Goal: Navigation & Orientation: Go to known website

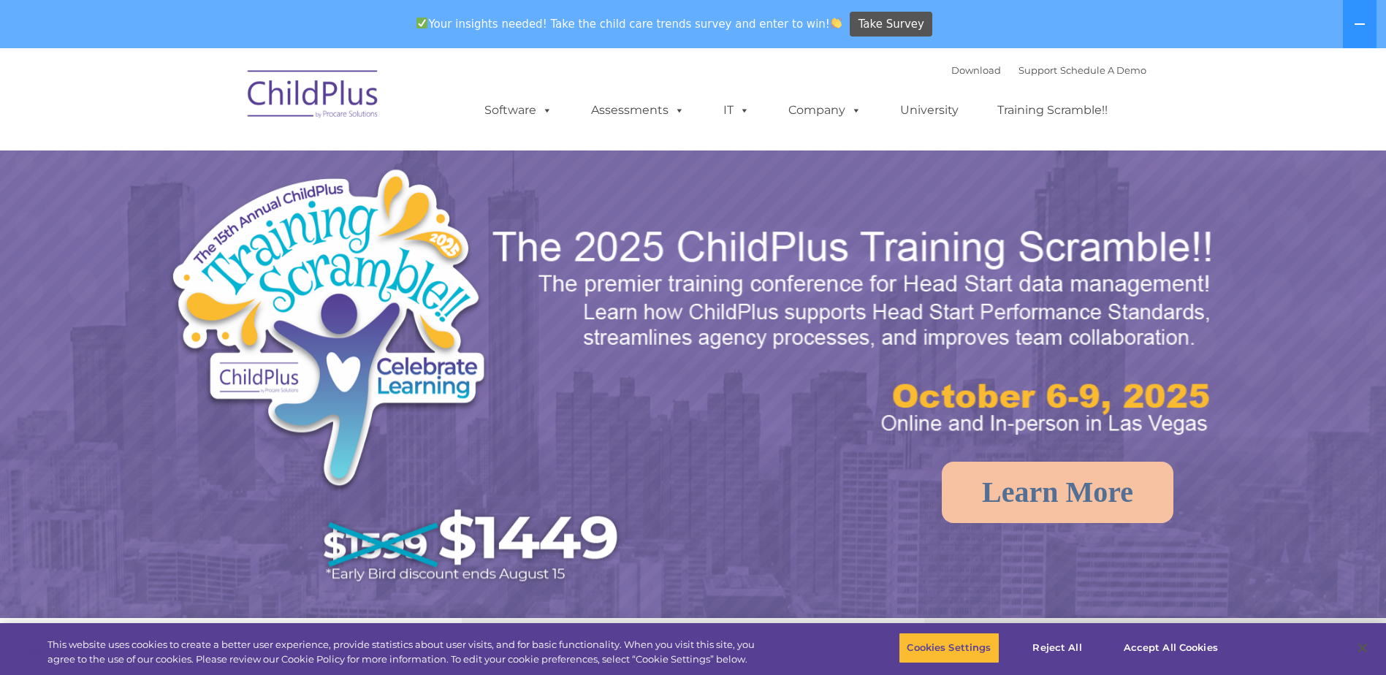
select select "MEDIUM"
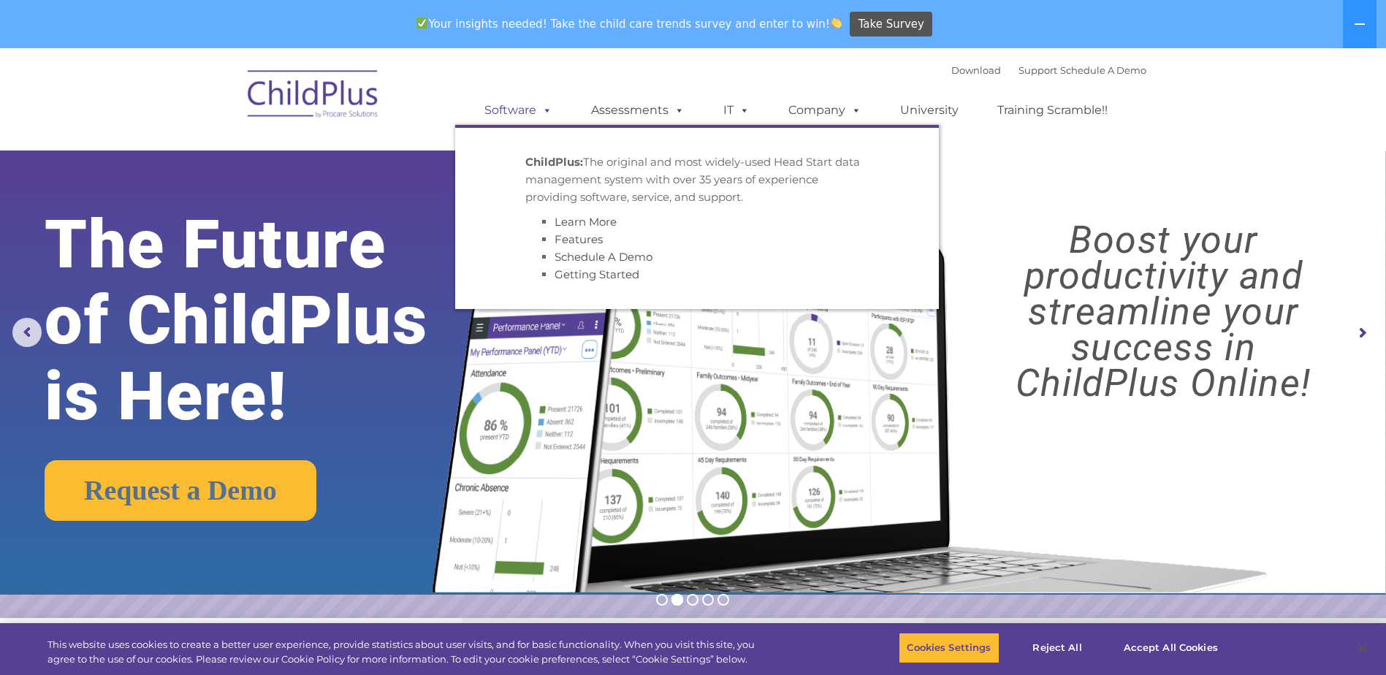
click at [529, 103] on link "Software" at bounding box center [518, 110] width 97 height 29
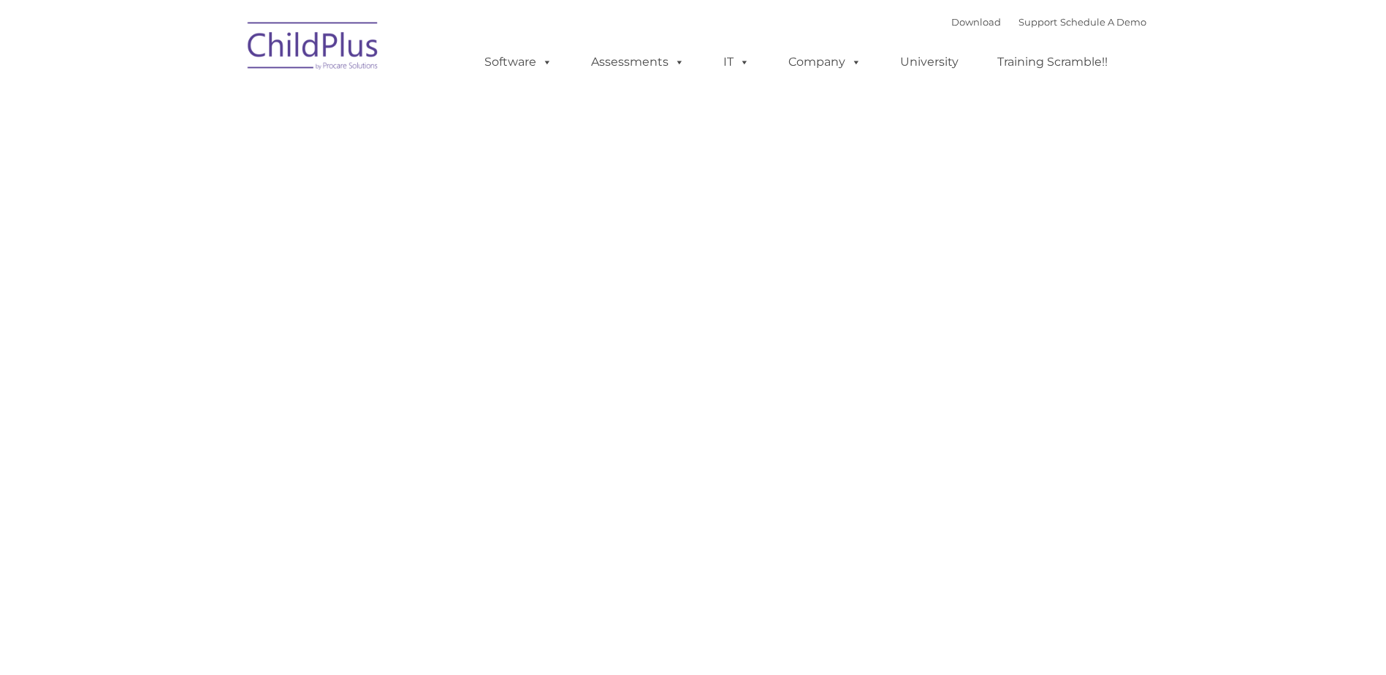
type input ""
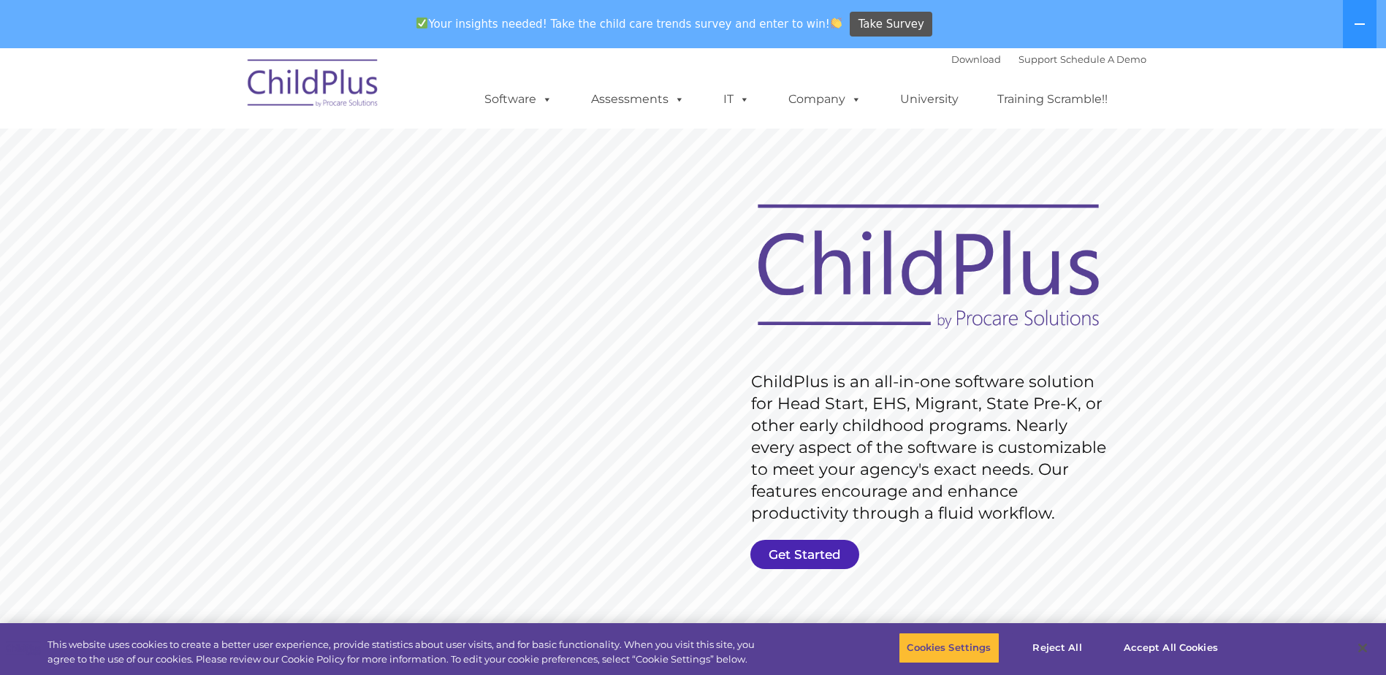
click at [819, 558] on link "Get Started" at bounding box center [805, 554] width 109 height 29
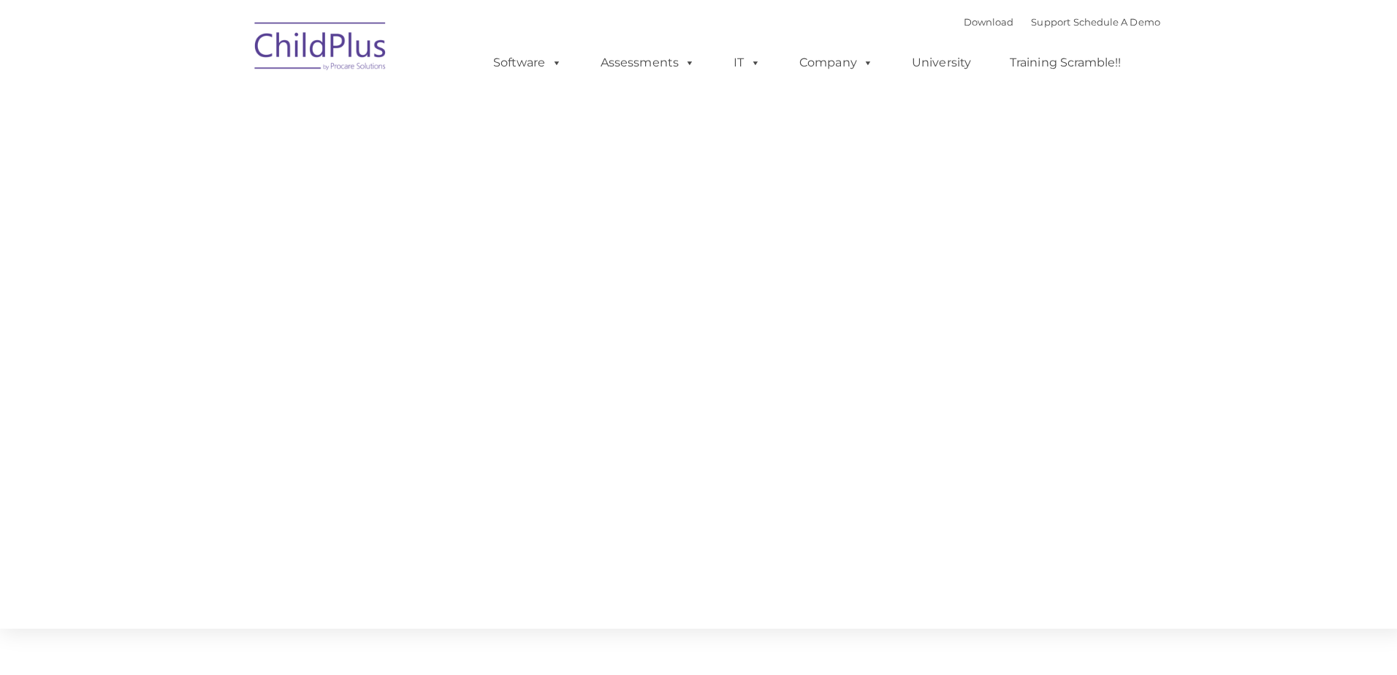
type input ""
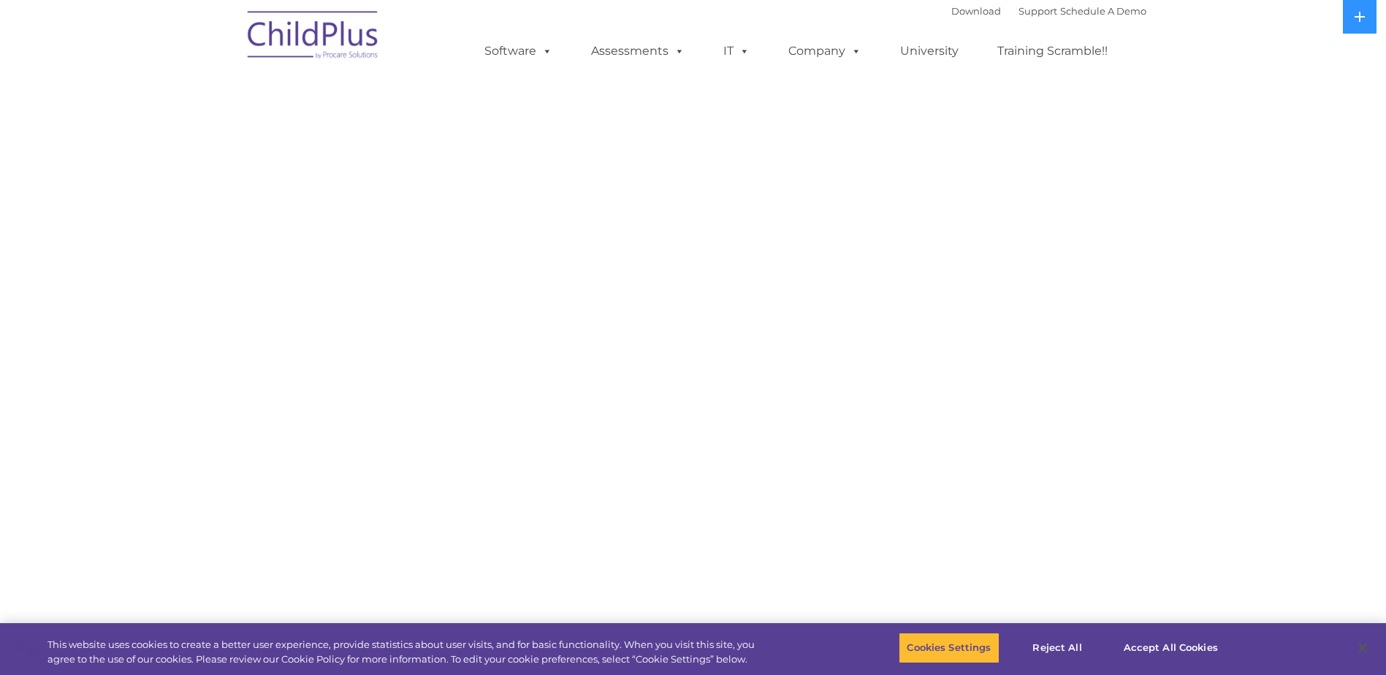
select select "MEDIUM"
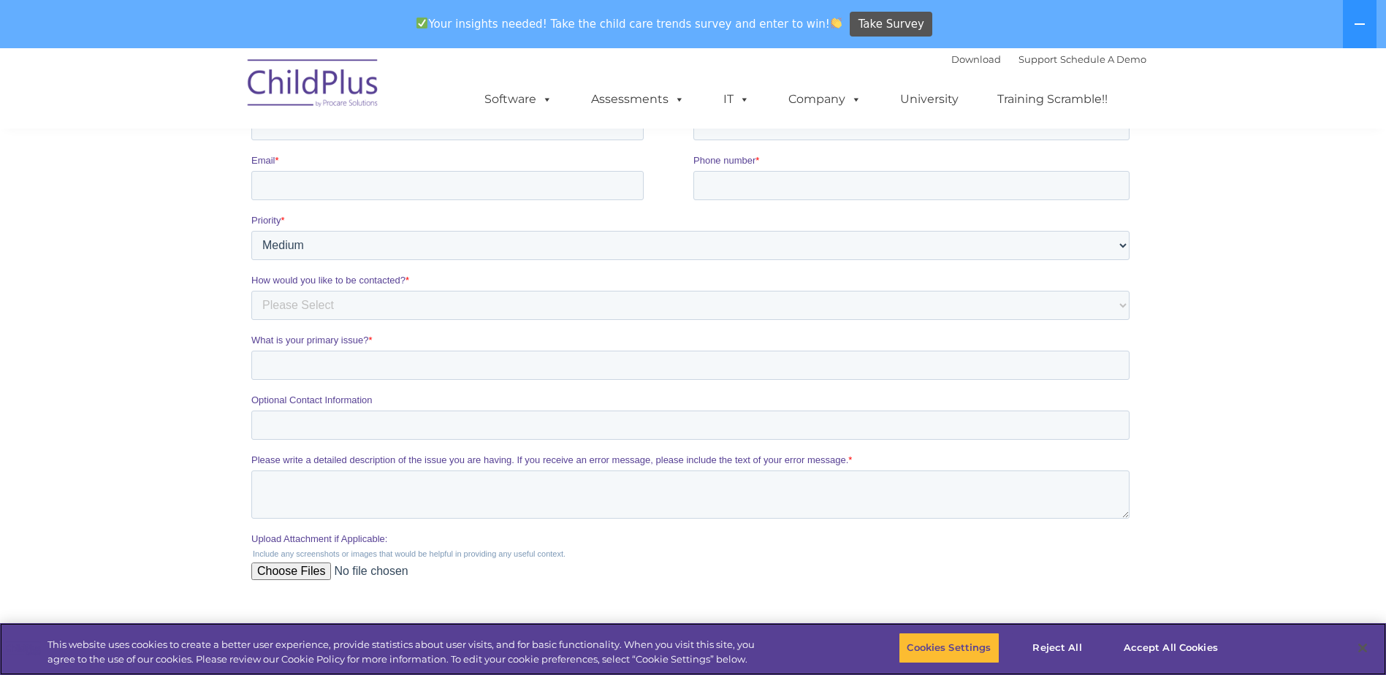
scroll to position [585, 0]
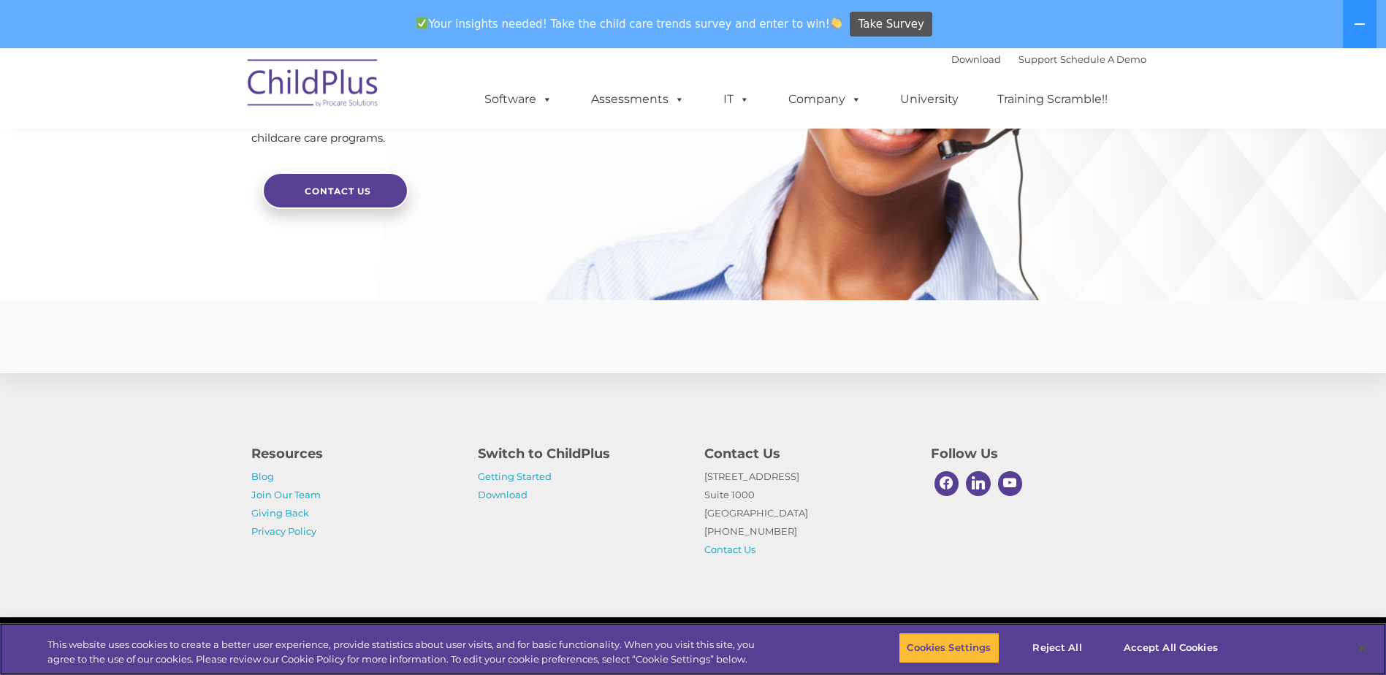
scroll to position [3488, 0]
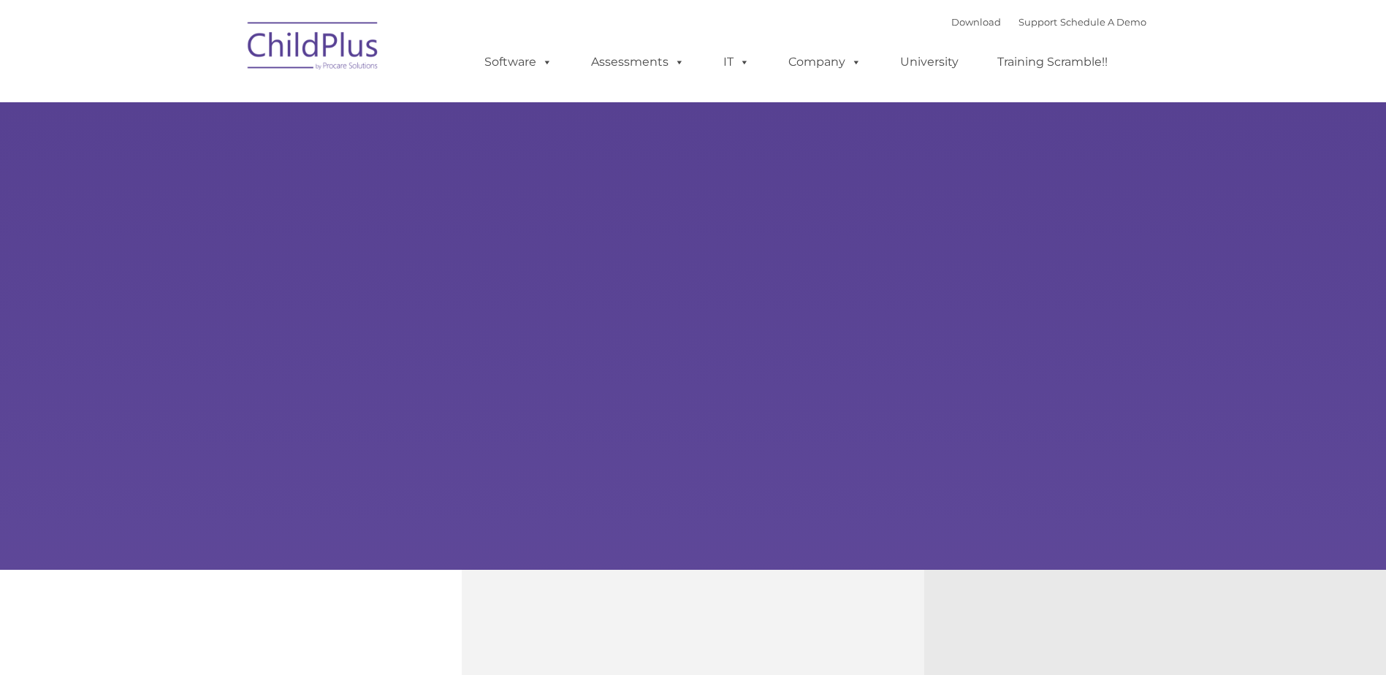
type input ""
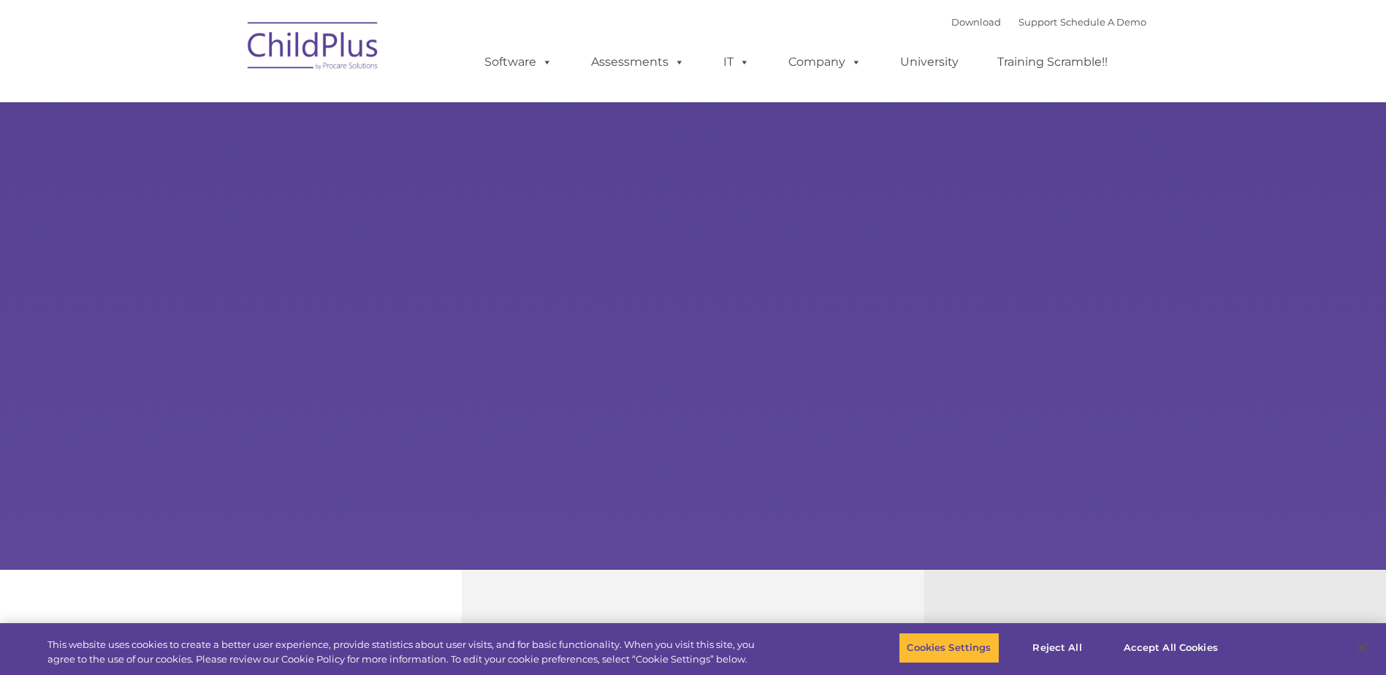
select select "MEDIUM"
